Goal: Check status: Check status

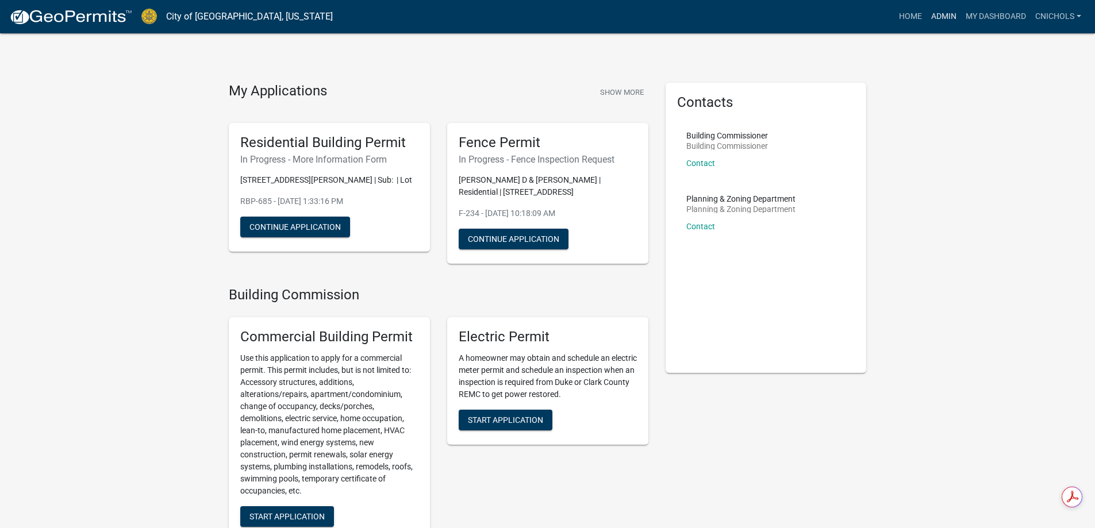
click at [945, 16] on link "Admin" at bounding box center [944, 17] width 34 height 22
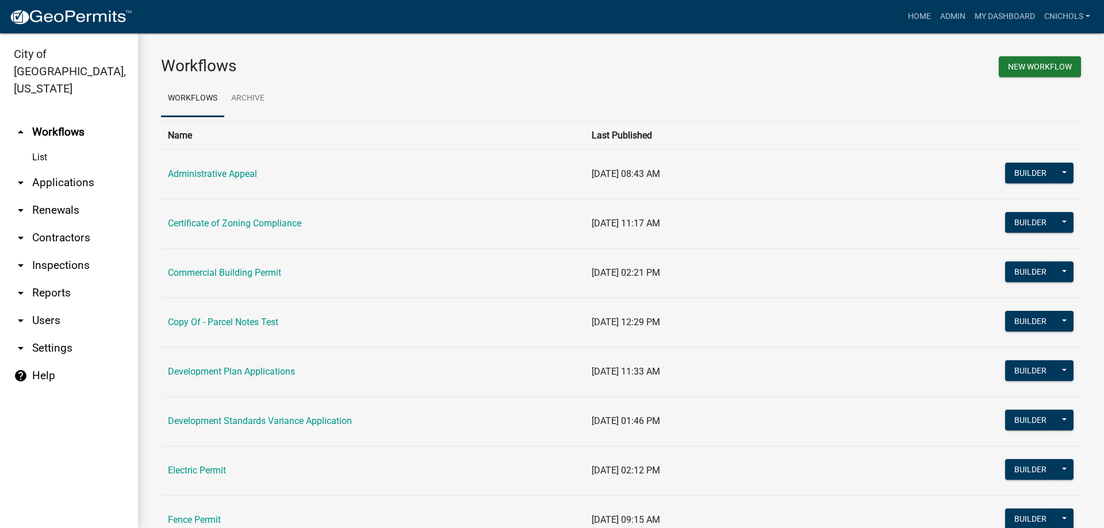
click at [68, 169] on link "arrow_drop_down Applications" at bounding box center [69, 183] width 138 height 28
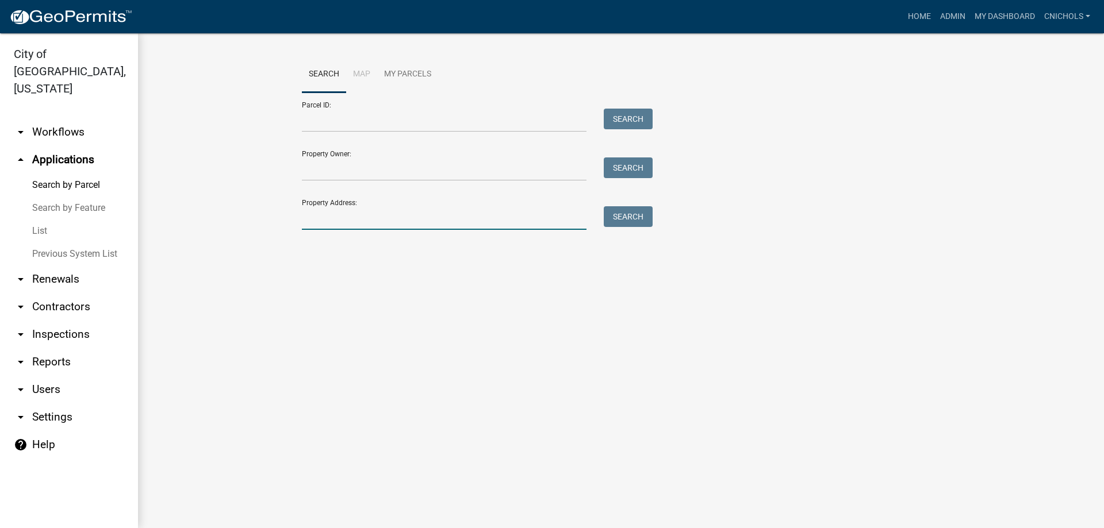
click at [331, 220] on input "Property Address:" at bounding box center [444, 218] width 285 height 24
type input "402 old"
click at [616, 214] on button "Search" at bounding box center [628, 216] width 49 height 21
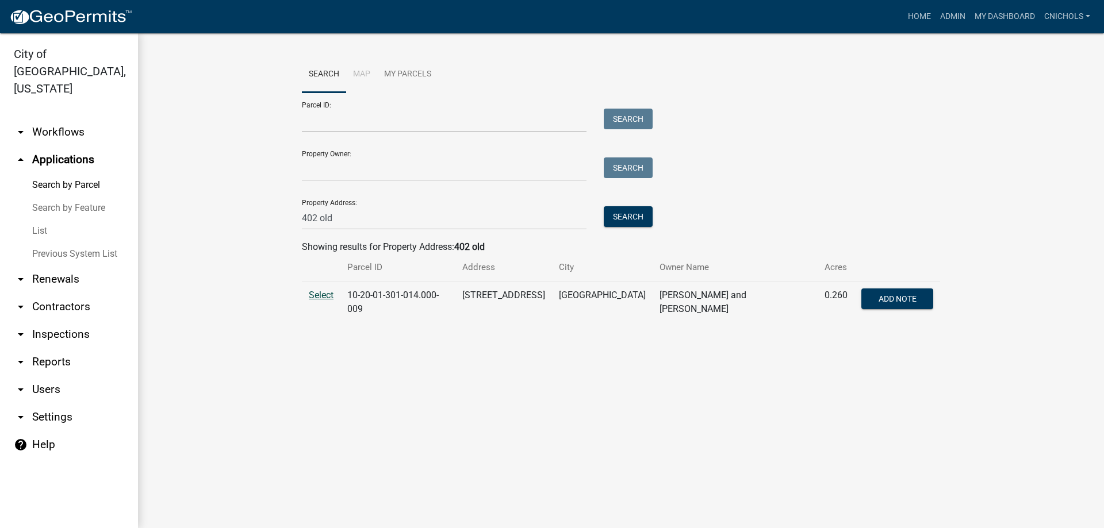
click at [320, 297] on span "Select" at bounding box center [321, 295] width 25 height 11
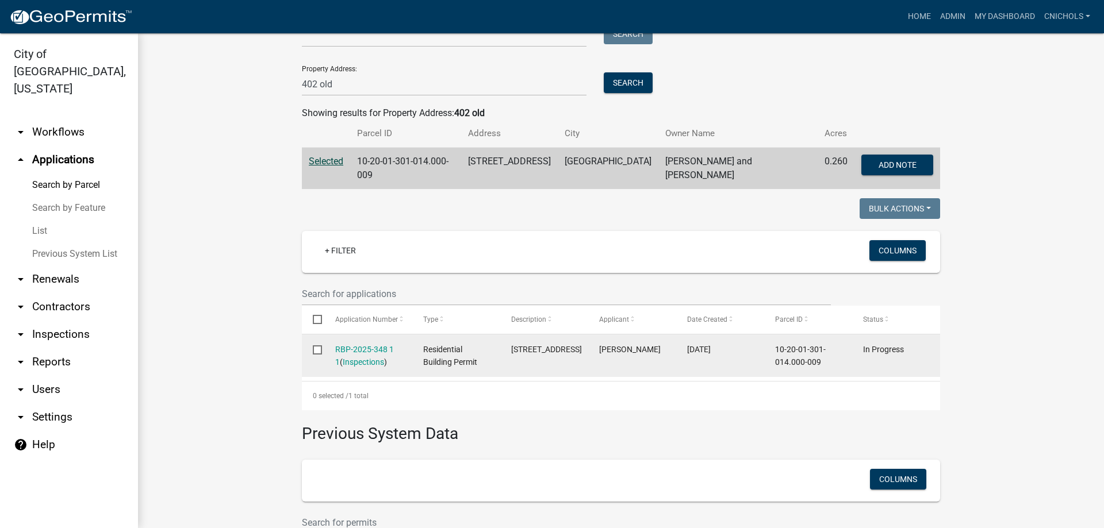
scroll to position [172, 0]
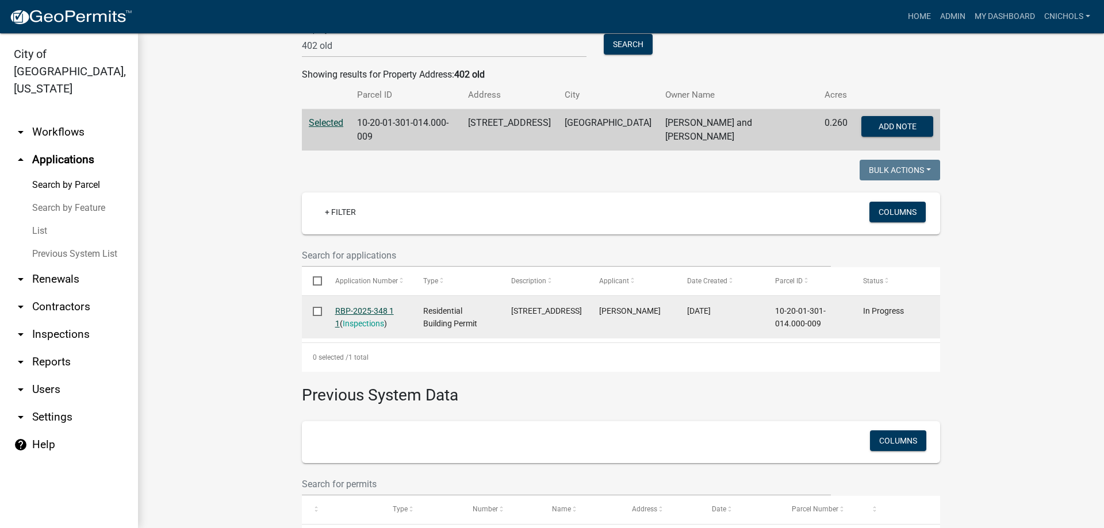
click at [356, 308] on link "RBP-2025-348 1 1" at bounding box center [364, 317] width 59 height 22
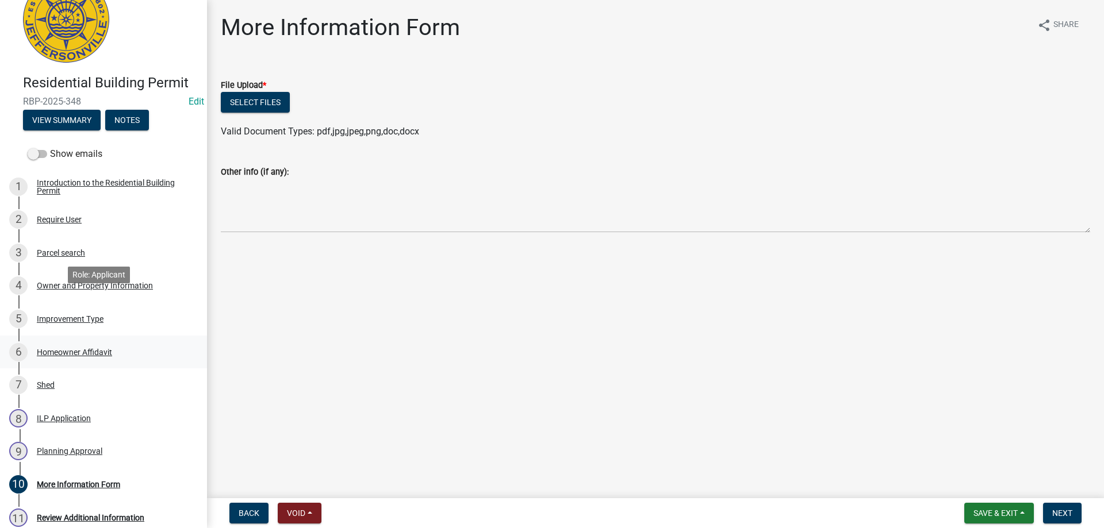
scroll to position [156, 0]
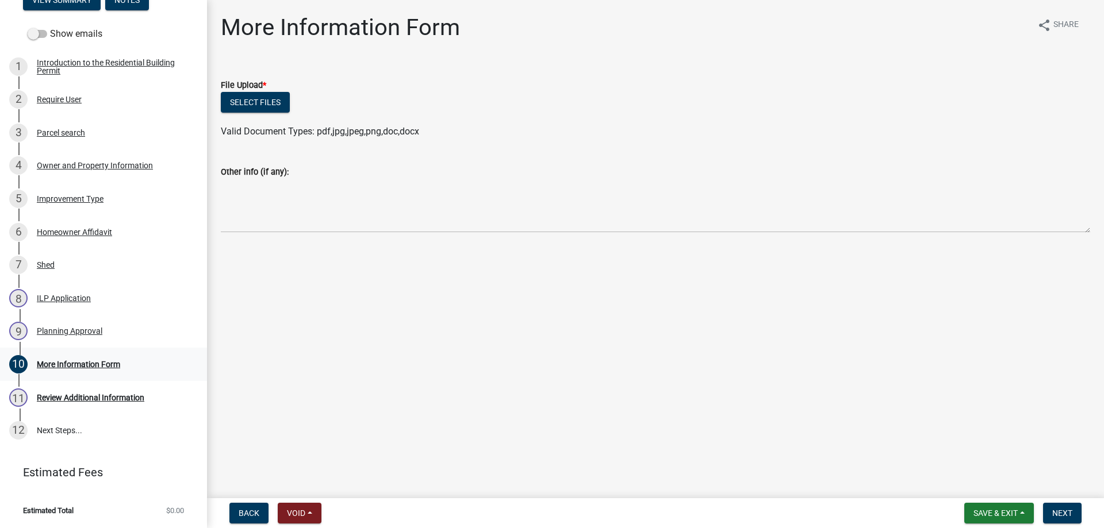
click at [95, 364] on div "More Information Form" at bounding box center [78, 364] width 83 height 8
click at [61, 331] on div "Planning Approval" at bounding box center [70, 331] width 66 height 8
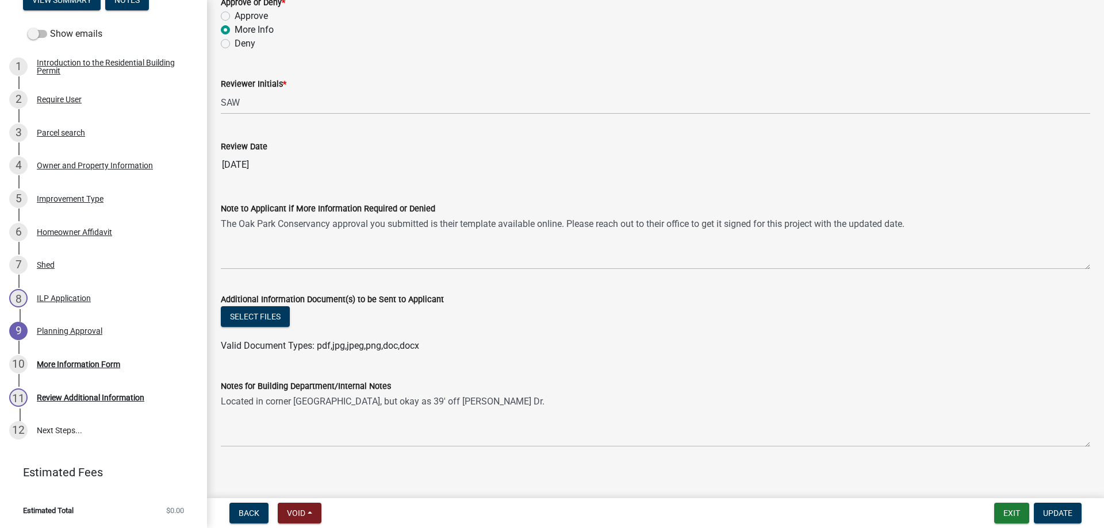
scroll to position [90, 0]
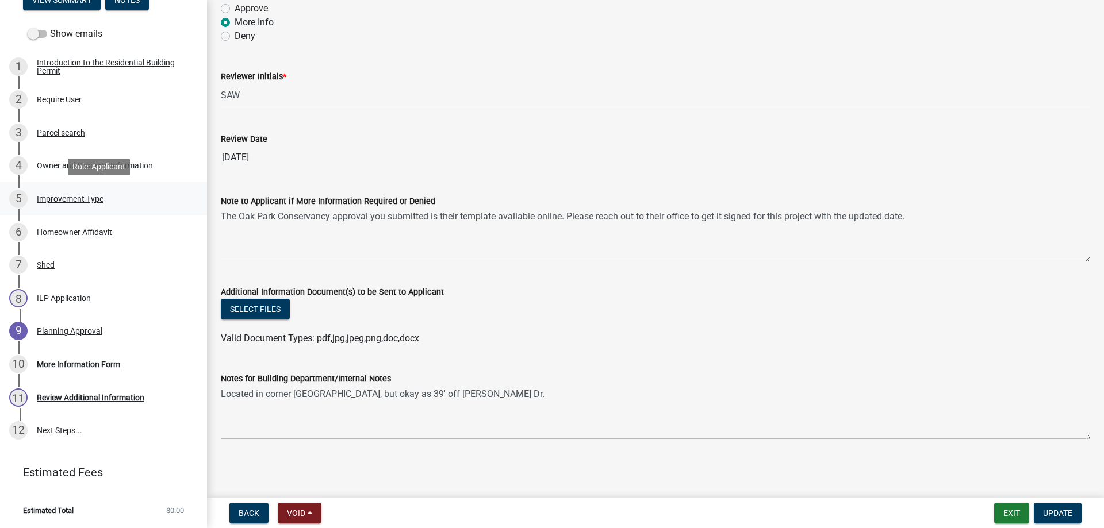
click at [54, 198] on div "Improvement Type" at bounding box center [70, 199] width 67 height 8
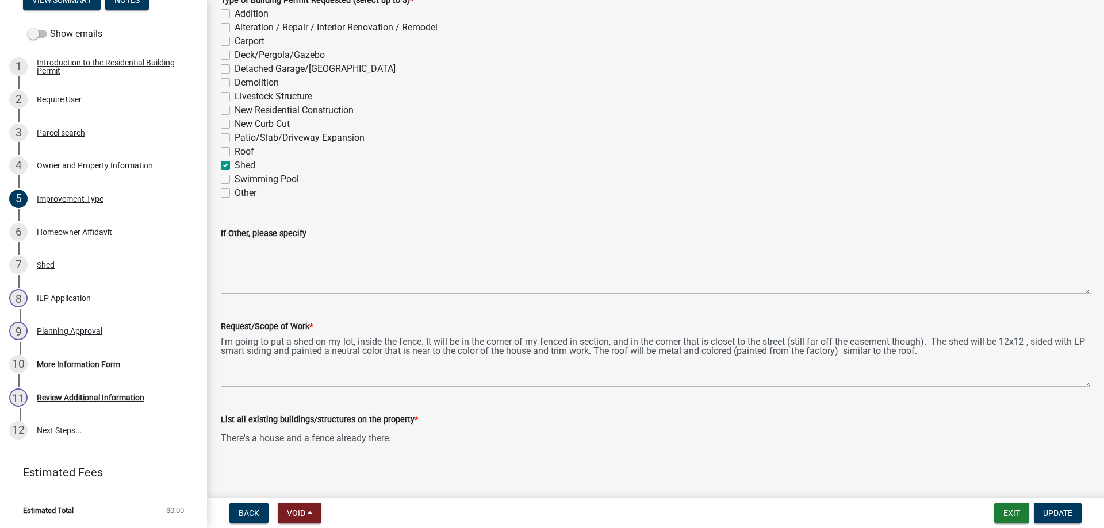
scroll to position [95, 0]
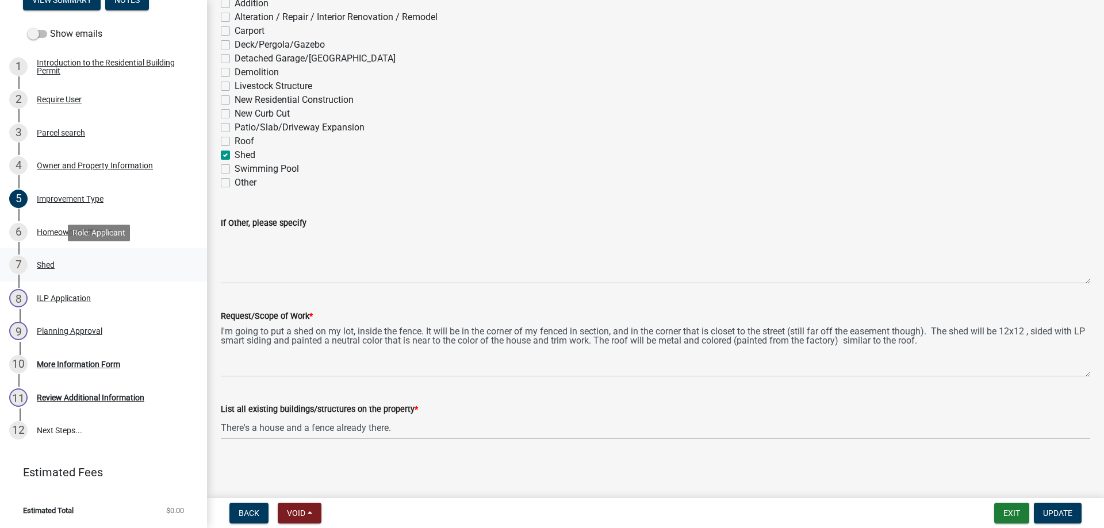
click at [47, 266] on div "Shed" at bounding box center [46, 265] width 18 height 8
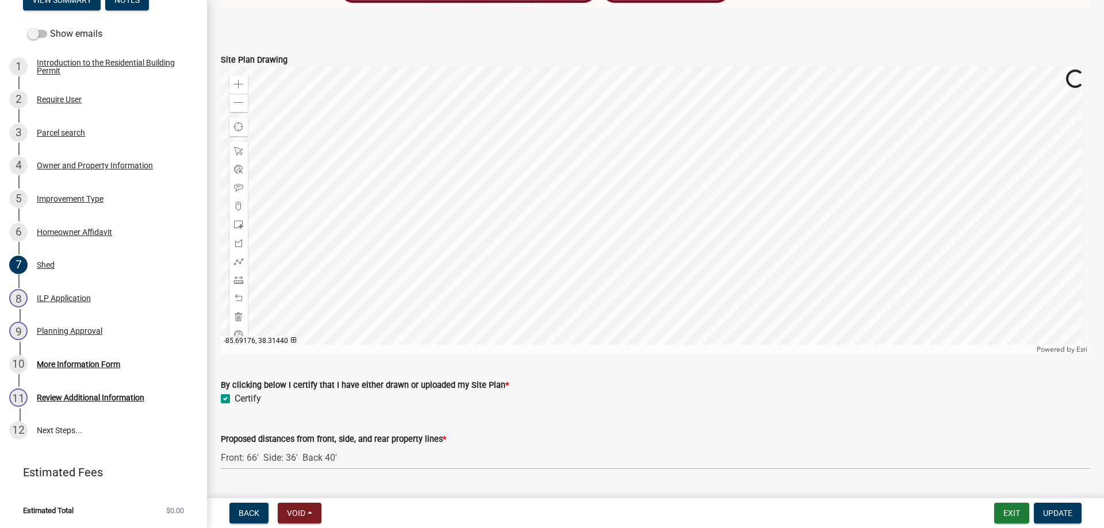
scroll to position [880, 0]
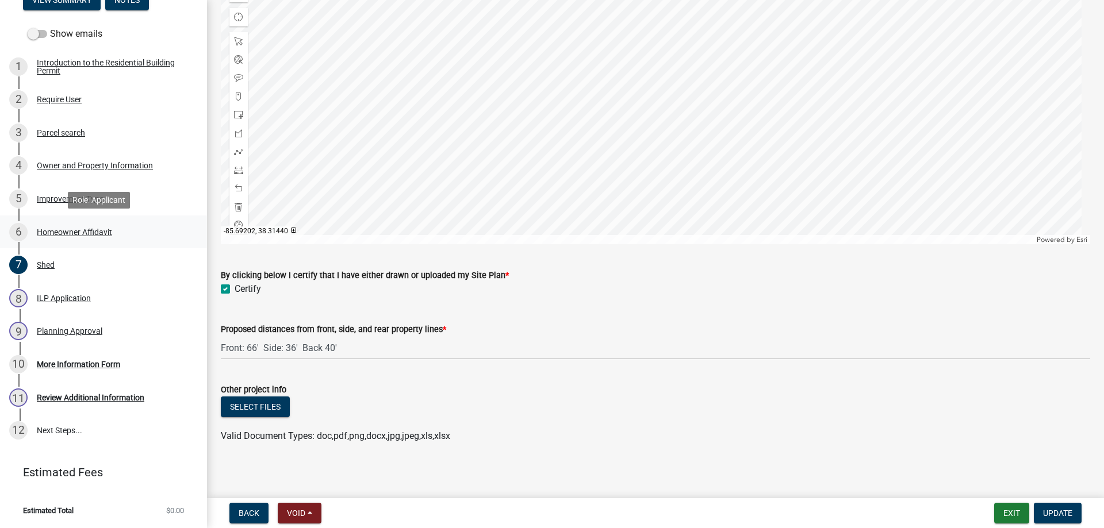
click at [53, 231] on div "Homeowner Affidavit" at bounding box center [74, 232] width 75 height 8
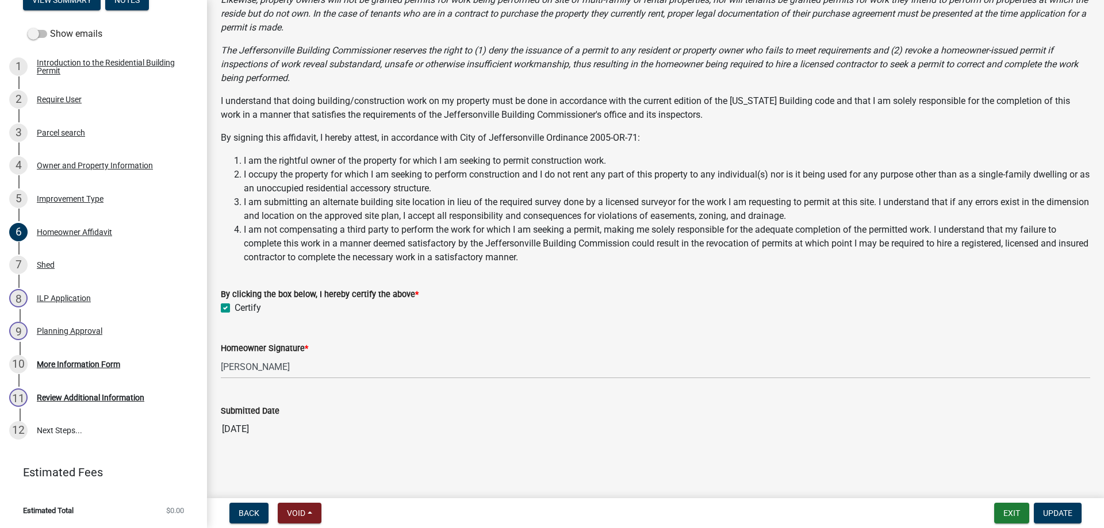
scroll to position [155, 0]
click at [52, 164] on div "Owner and Property Information" at bounding box center [95, 166] width 116 height 8
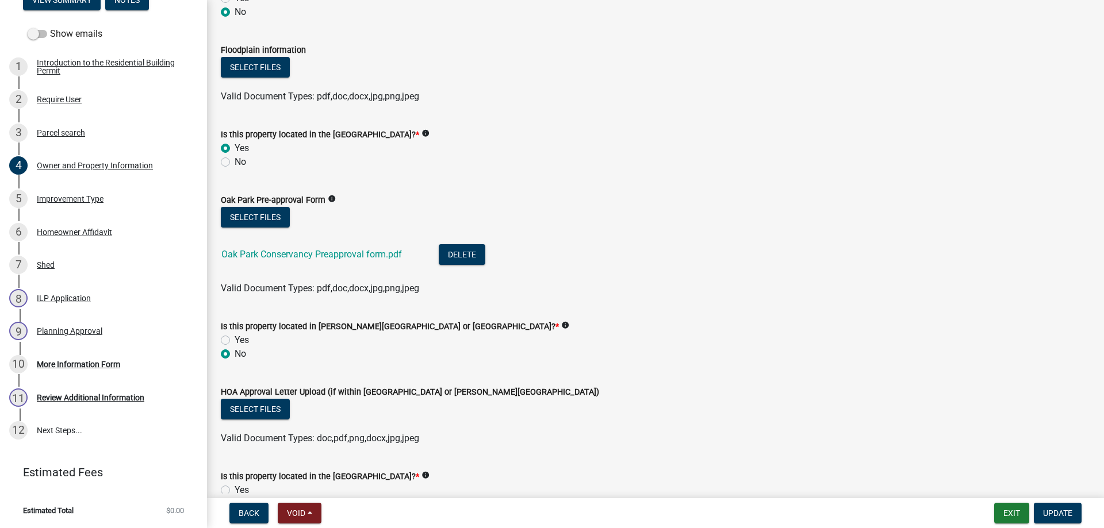
scroll to position [862, 0]
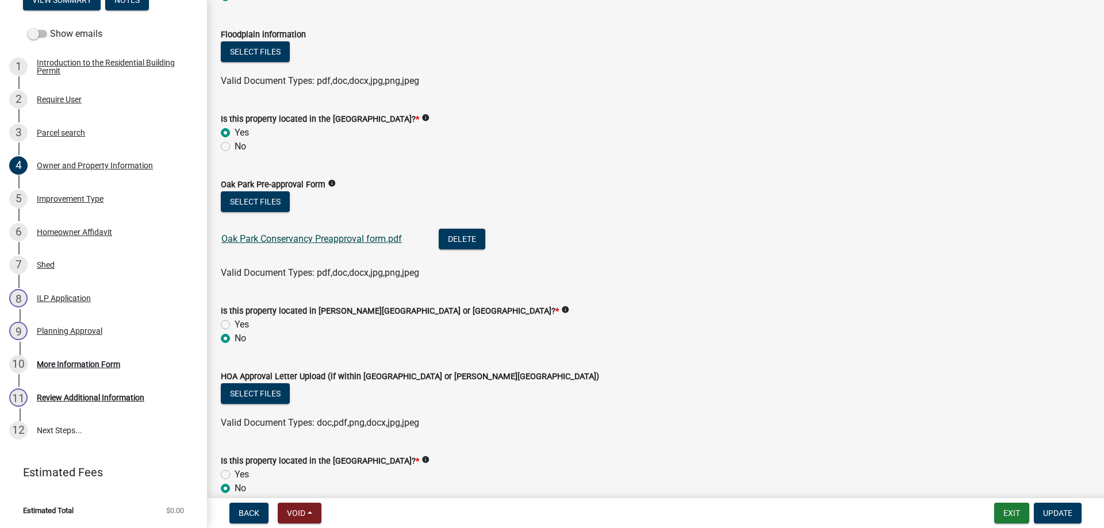
click at [283, 238] on link "Oak Park Conservancy Preapproval form.pdf" at bounding box center [311, 238] width 181 height 11
